Goal: Information Seeking & Learning: Learn about a topic

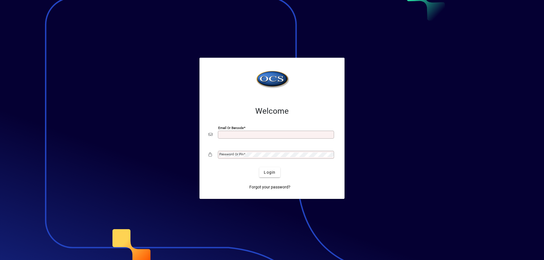
click at [237, 136] on input "Email or Barcode" at bounding box center [276, 135] width 114 height 5
type input "**********"
click at [235, 156] on mat-label "Password or Pin" at bounding box center [231, 154] width 24 height 4
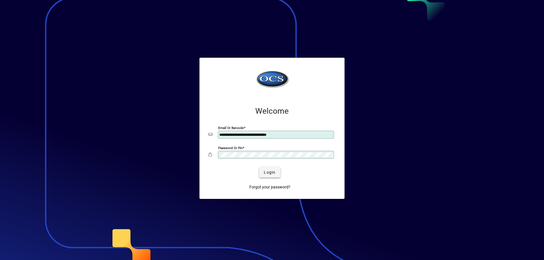
click at [265, 168] on span "submit" at bounding box center [269, 173] width 21 height 14
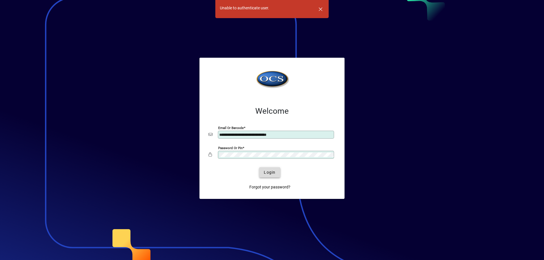
click at [266, 168] on span "submit" at bounding box center [269, 173] width 21 height 14
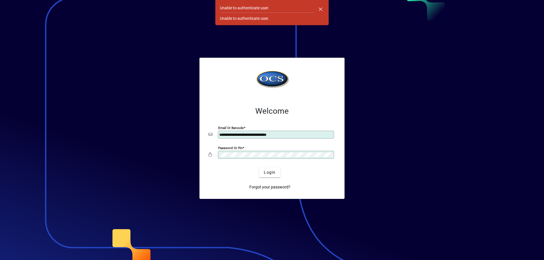
click at [259, 167] on button "Login" at bounding box center [269, 172] width 21 height 10
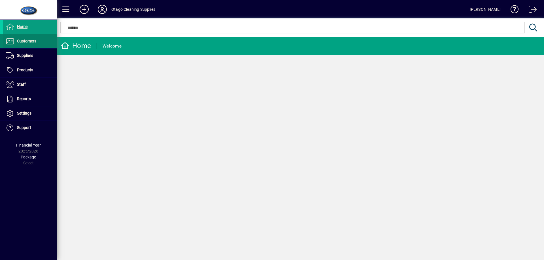
click at [33, 42] on span "Customers" at bounding box center [26, 41] width 19 height 5
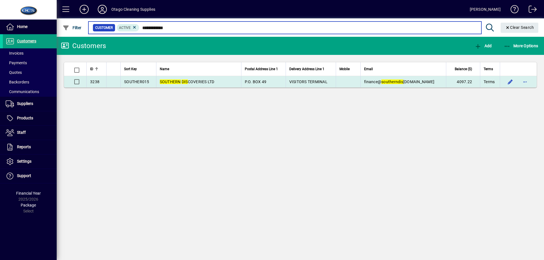
type input "**********"
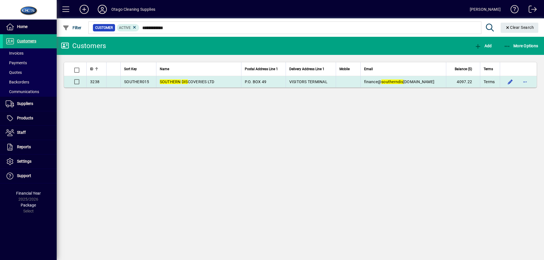
click at [196, 81] on span "SOUTHERN DIS COVERIES LTD" at bounding box center [187, 82] width 55 height 5
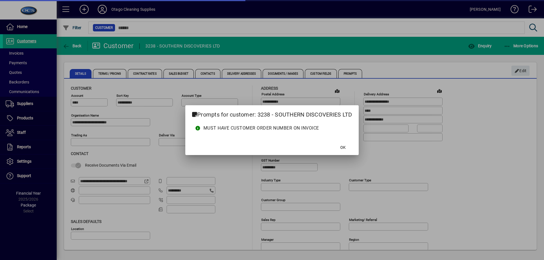
type input "**********"
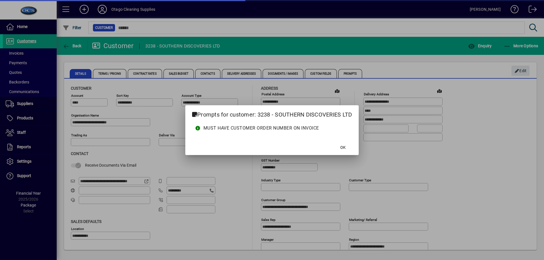
type input "**********"
click at [342, 148] on span "OK" at bounding box center [342, 148] width 5 height 6
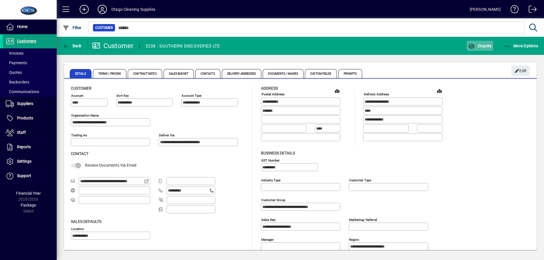
click at [477, 43] on span "button" at bounding box center [480, 46] width 26 height 14
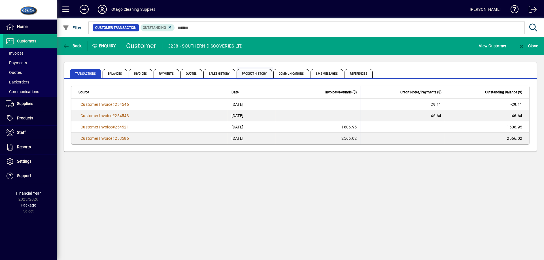
click at [250, 70] on span "Product History" at bounding box center [255, 73] width 36 height 9
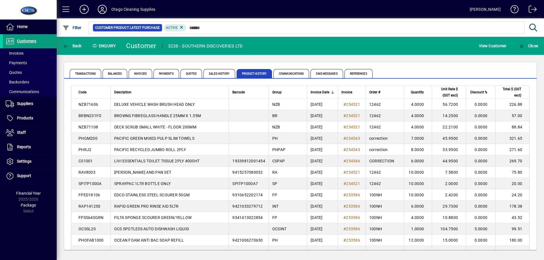
click at [82, 91] on span "Code" at bounding box center [82, 92] width 8 height 6
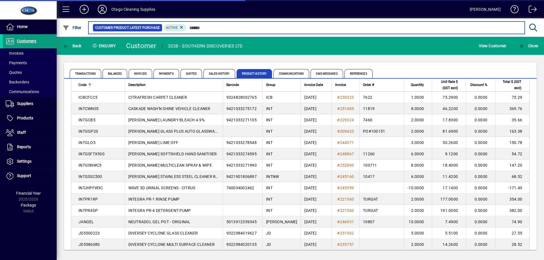
scroll to position [637, 0]
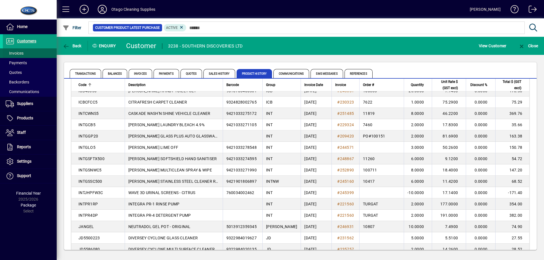
click at [39, 55] on span at bounding box center [30, 53] width 54 height 14
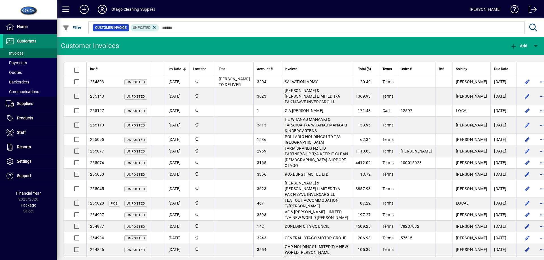
click at [35, 42] on span "Customers" at bounding box center [26, 41] width 19 height 5
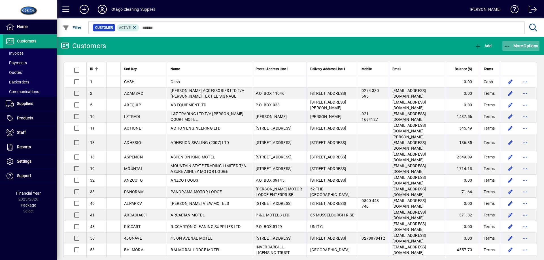
click at [510, 46] on icon "button" at bounding box center [507, 47] width 7 height 6
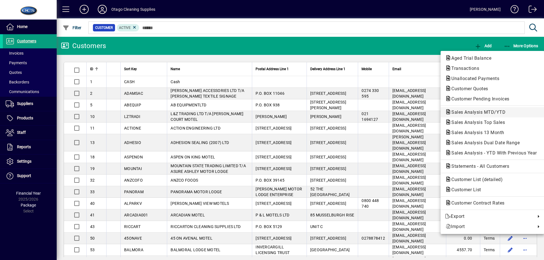
click at [490, 110] on span "Sales Analysis MTD/YTD" at bounding box center [476, 112] width 63 height 5
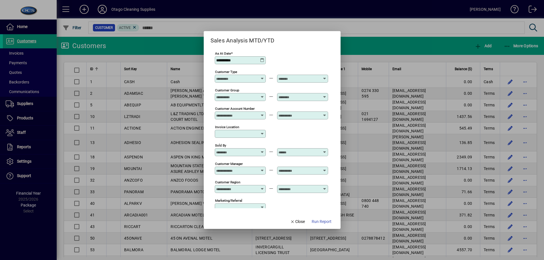
click at [262, 150] on icon at bounding box center [262, 150] width 4 height 0
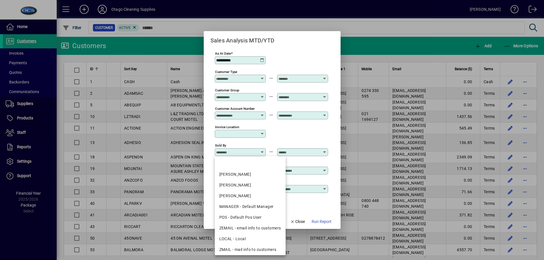
drag, startPoint x: 243, startPoint y: 185, endPoint x: 251, endPoint y: 184, distance: 8.2
click at [243, 185] on div "[PERSON_NAME]" at bounding box center [250, 185] width 62 height 6
type input "**********"
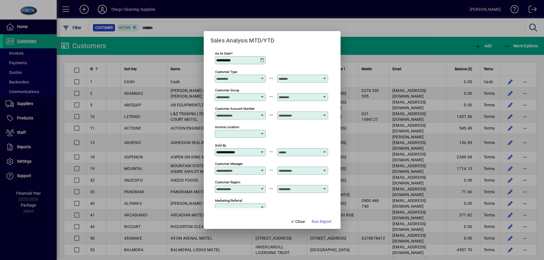
click at [325, 150] on icon at bounding box center [325, 150] width 4 height 0
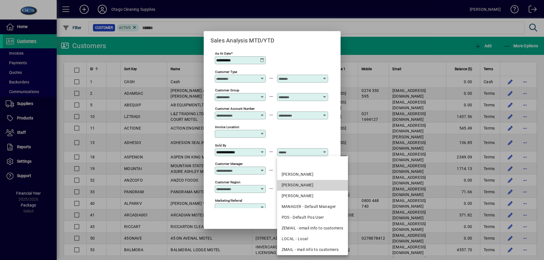
click at [308, 185] on div "[PERSON_NAME]" at bounding box center [313, 185] width 62 height 6
type input "**********"
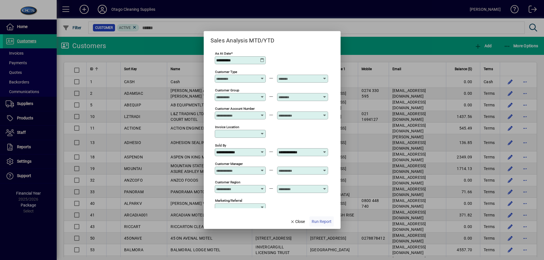
click at [319, 222] on span "Run Report" at bounding box center [322, 222] width 20 height 6
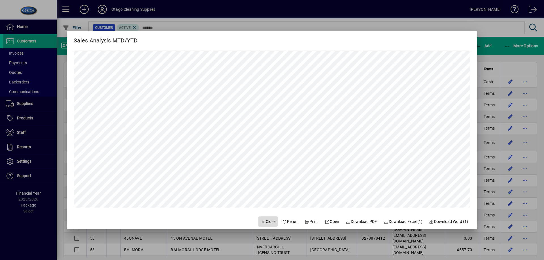
click at [265, 223] on span "Close" at bounding box center [268, 222] width 15 height 6
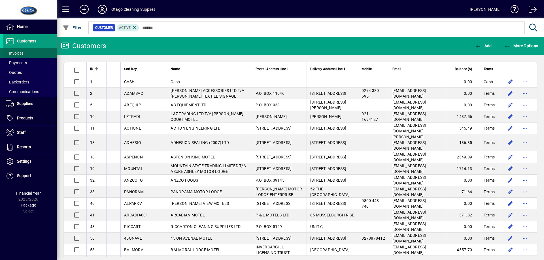
click at [33, 53] on span at bounding box center [30, 53] width 54 height 14
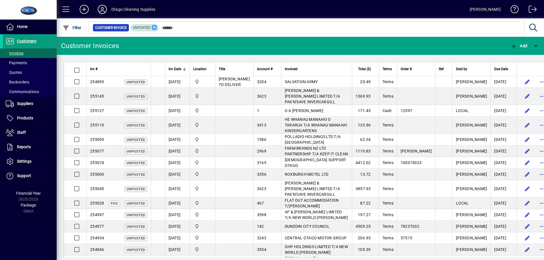
click at [154, 27] on icon at bounding box center [154, 27] width 5 height 5
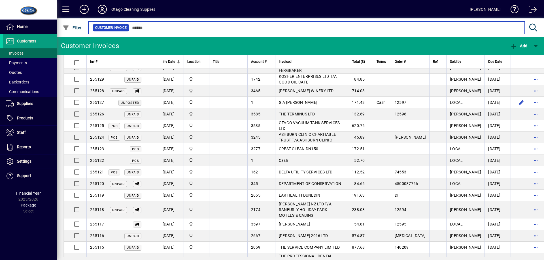
scroll to position [198, 0]
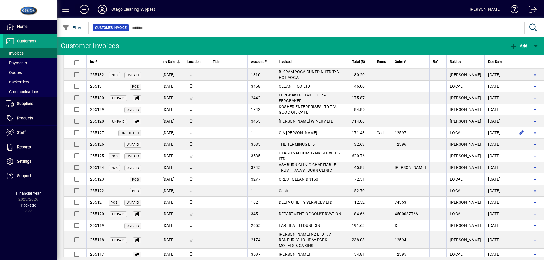
click at [85, 11] on icon at bounding box center [83, 9] width 11 height 9
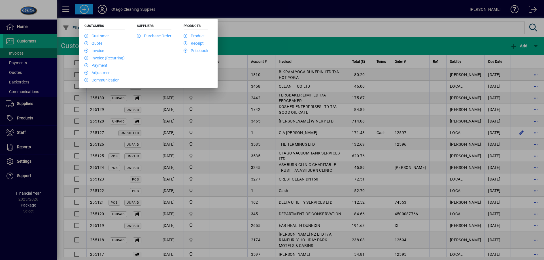
click at [106, 9] on div at bounding box center [272, 130] width 544 height 260
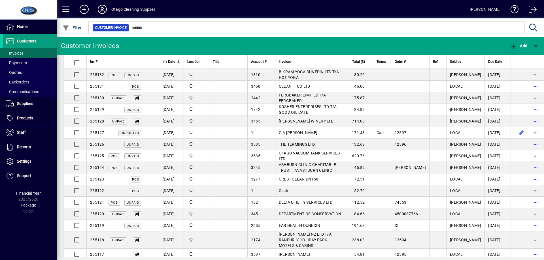
click at [104, 9] on icon at bounding box center [102, 9] width 11 height 9
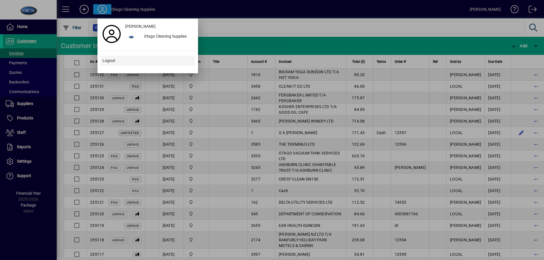
click at [110, 60] on span "Logout" at bounding box center [109, 61] width 13 height 6
